Goal: Transaction & Acquisition: Purchase product/service

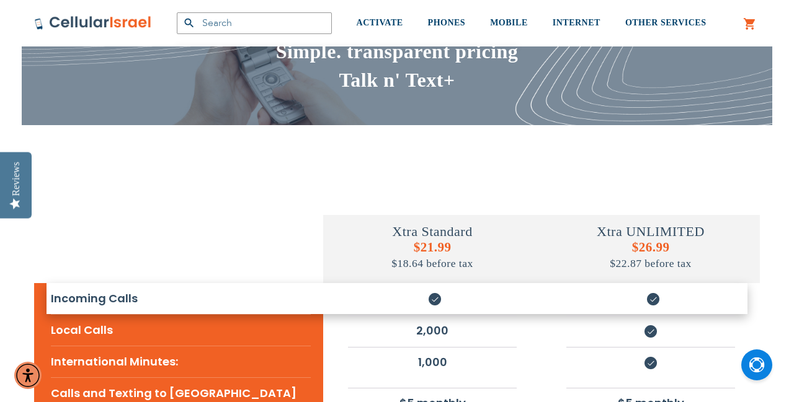
scroll to position [87, 0]
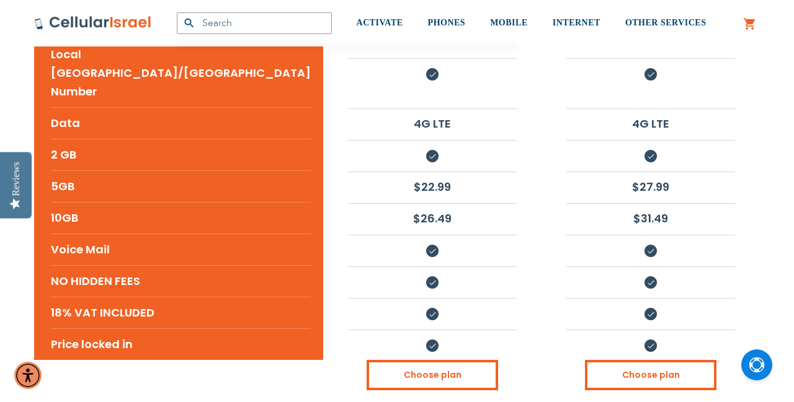
scroll to position [542, 0]
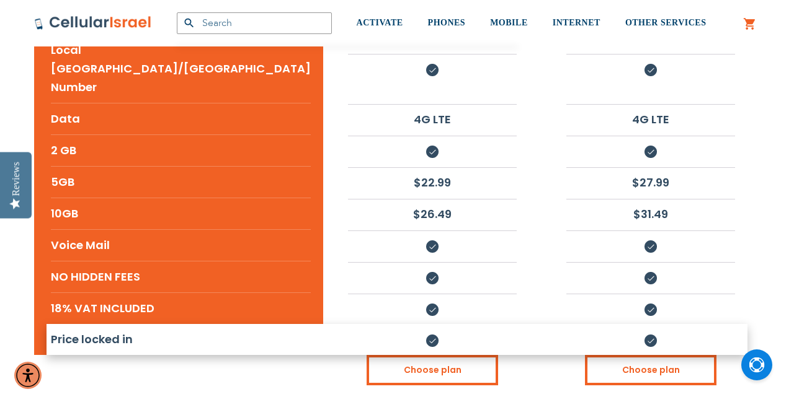
click at [763, 264] on div "Xtra Standard $21.99 $18.64 before tax Xtra UNLIMITED $26.99 $22.87 before tax …" at bounding box center [397, 55] width 744 height 650
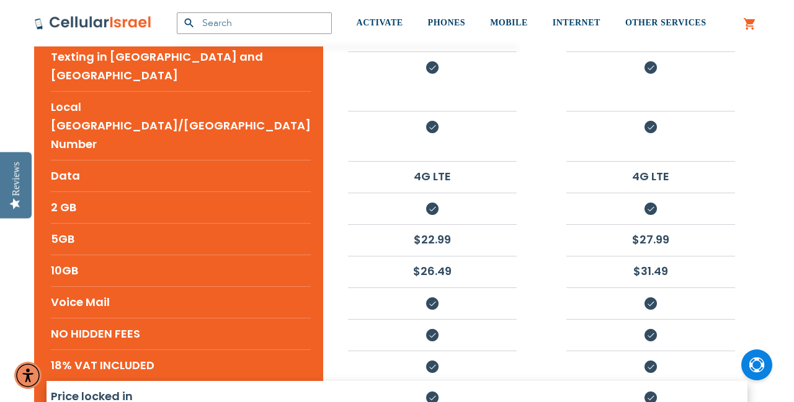
scroll to position [484, 0]
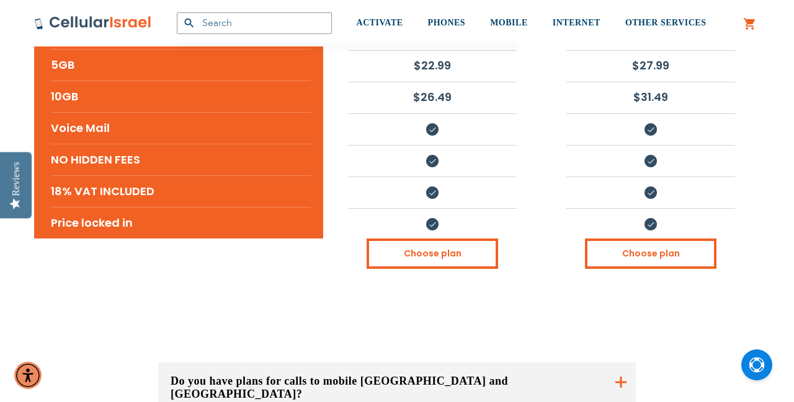
scroll to position [655, 0]
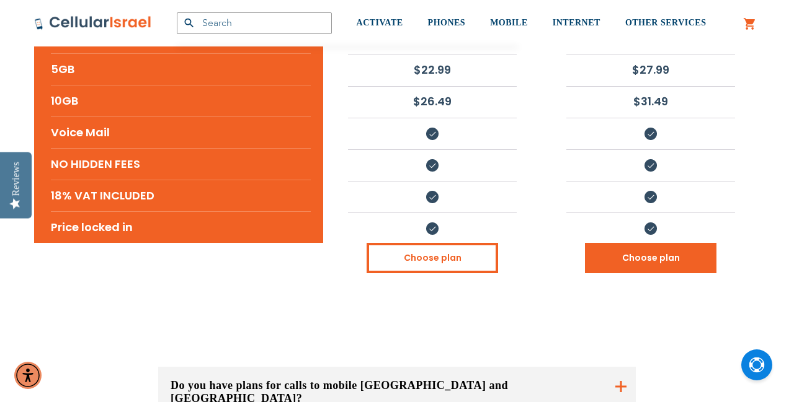
click at [643, 243] on link "Choose plan" at bounding box center [650, 258] width 131 height 30
